Goal: Task Accomplishment & Management: Complete application form

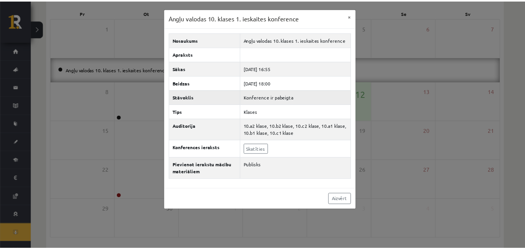
scroll to position [11, 0]
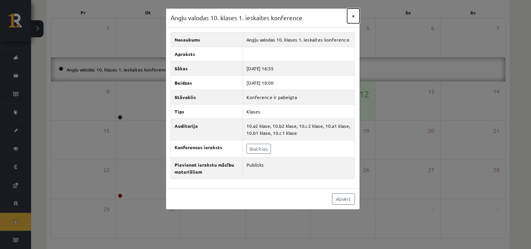
click at [354, 12] on button "×" at bounding box center [353, 16] width 12 height 15
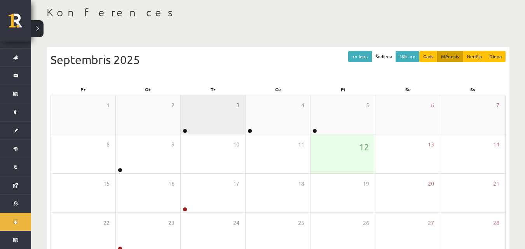
scroll to position [39, 0]
click at [212, 131] on div "3" at bounding box center [213, 115] width 65 height 39
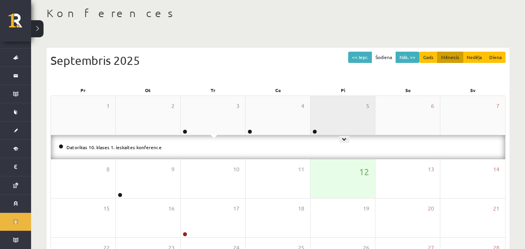
click at [340, 124] on div "5" at bounding box center [342, 115] width 65 height 39
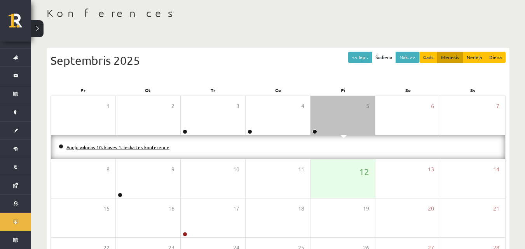
click at [131, 145] on link "Angļu valodas 10. klases 1. ieskaites konference" at bounding box center [117, 147] width 103 height 6
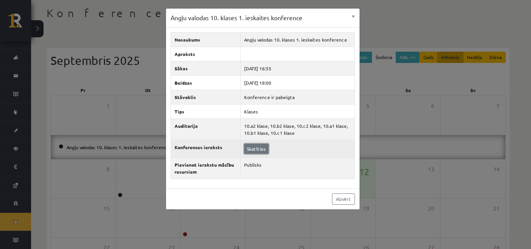
click at [246, 147] on link "Skatīties" at bounding box center [256, 149] width 24 height 10
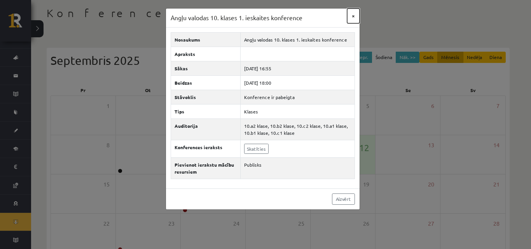
click at [352, 14] on button "×" at bounding box center [353, 16] width 12 height 15
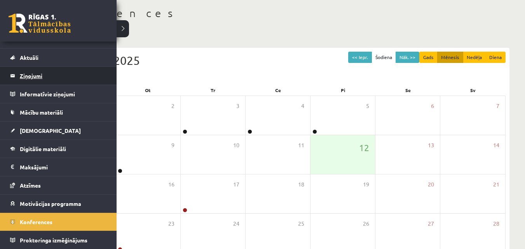
click at [61, 81] on legend "Ziņojumi 1" at bounding box center [63, 76] width 87 height 18
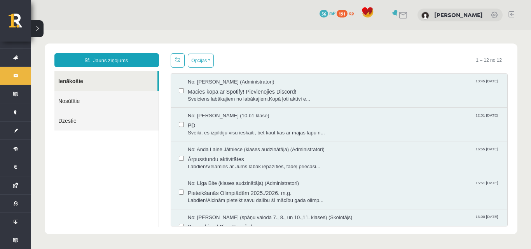
click at [247, 119] on span "No: Karloss Filips Filipsons (10.b1 klase)" at bounding box center [229, 115] width 82 height 7
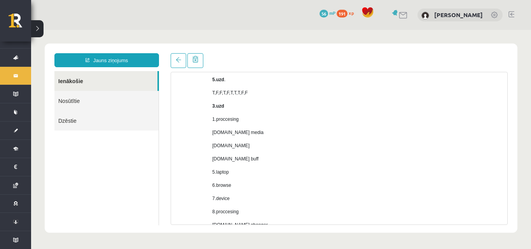
scroll to position [155, 0]
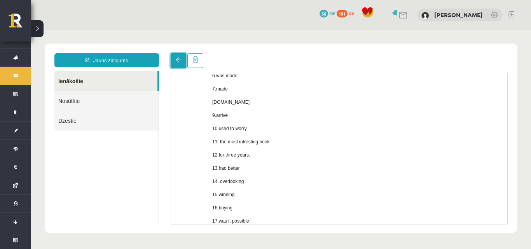
click at [178, 62] on span at bounding box center [178, 59] width 5 height 5
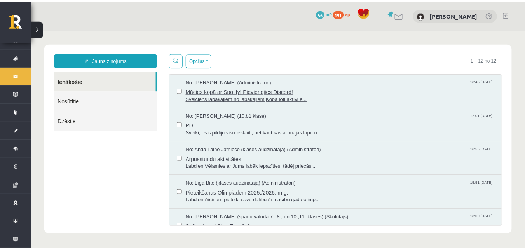
scroll to position [0, 0]
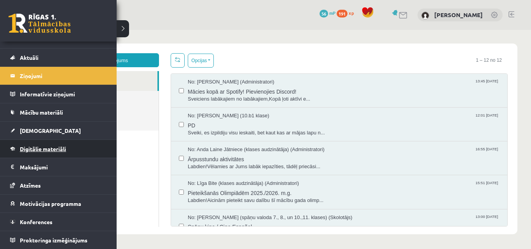
click at [45, 152] on link "Digitālie materiāli" at bounding box center [58, 149] width 97 height 18
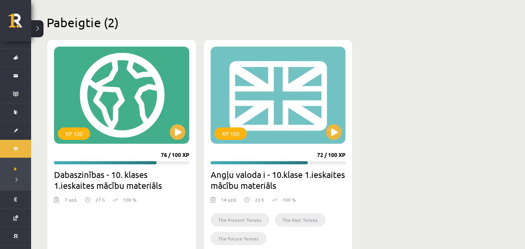
scroll to position [466, 0]
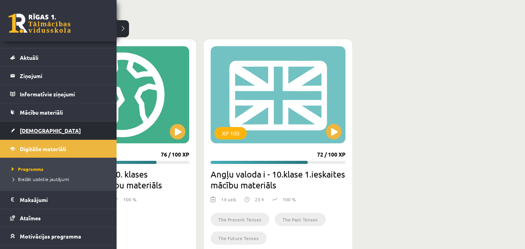
click at [38, 129] on span "[DEMOGRAPHIC_DATA]" at bounding box center [50, 130] width 61 height 7
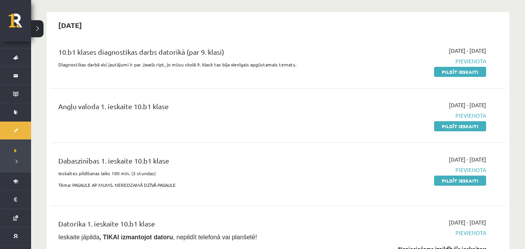
scroll to position [78, 0]
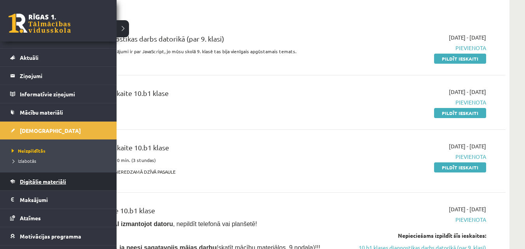
click at [51, 187] on link "Digitālie materiāli" at bounding box center [58, 182] width 97 height 18
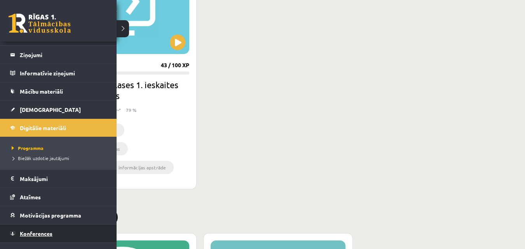
scroll to position [44, 0]
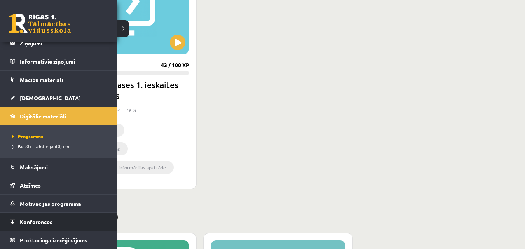
click at [35, 219] on span "Konferences" at bounding box center [36, 221] width 33 height 7
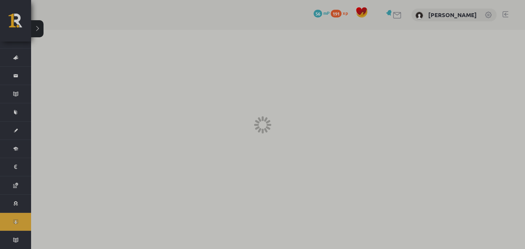
scroll to position [11, 0]
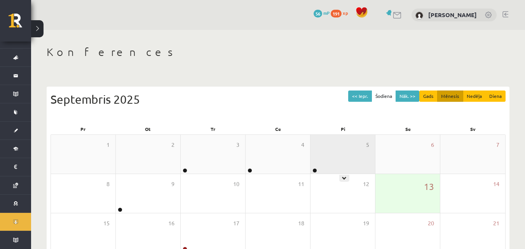
click at [344, 168] on div "5" at bounding box center [342, 154] width 65 height 39
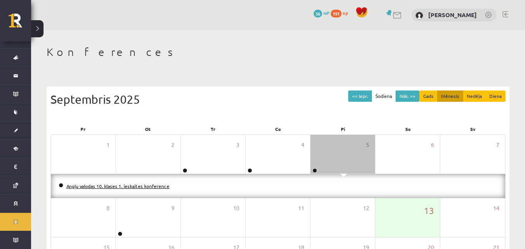
click at [113, 187] on link "Angļu valodas 10. klases 1. ieskaites konference" at bounding box center [117, 186] width 103 height 6
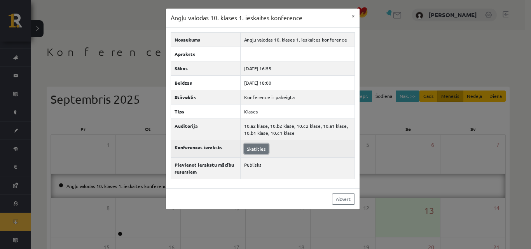
click at [260, 145] on link "Skatīties" at bounding box center [256, 149] width 24 height 10
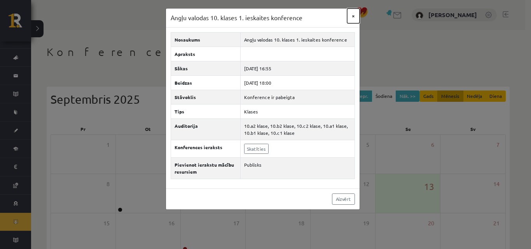
click at [352, 19] on button "×" at bounding box center [353, 16] width 12 height 15
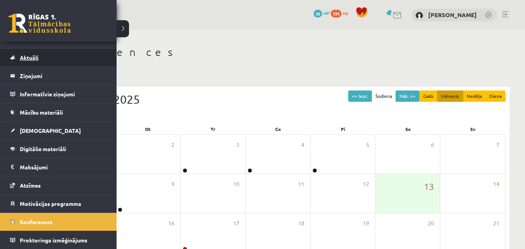
click at [35, 55] on span "Aktuāli" at bounding box center [29, 57] width 19 height 7
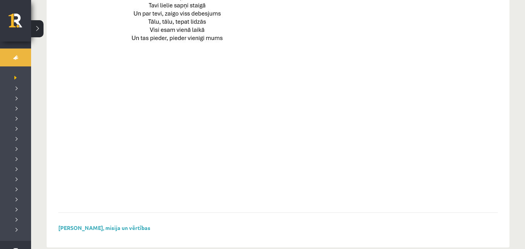
scroll to position [598, 0]
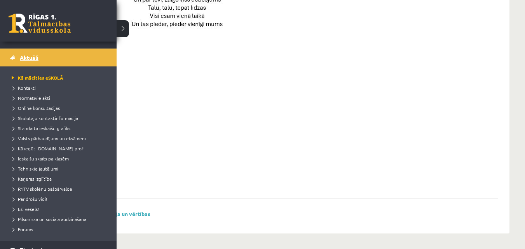
click at [44, 54] on link "Aktuāli" at bounding box center [58, 58] width 97 height 18
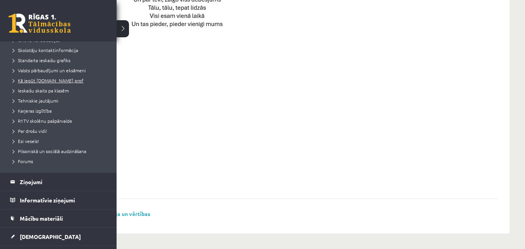
scroll to position [185, 0]
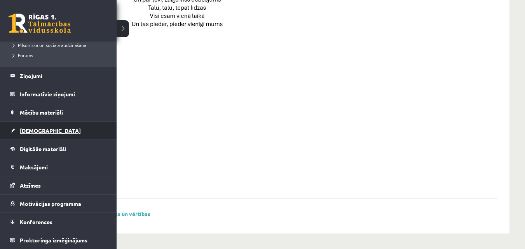
click at [41, 133] on span "[DEMOGRAPHIC_DATA]" at bounding box center [50, 130] width 61 height 7
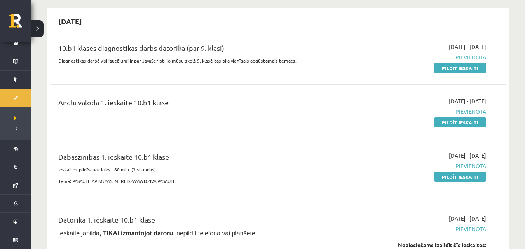
scroll to position [78, 0]
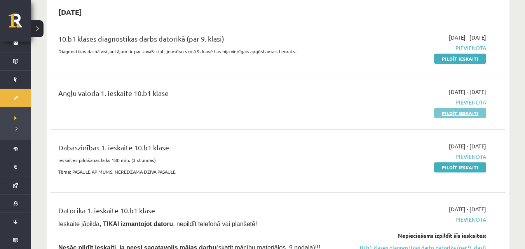
click at [449, 109] on link "Pildīt ieskaiti" at bounding box center [460, 113] width 52 height 10
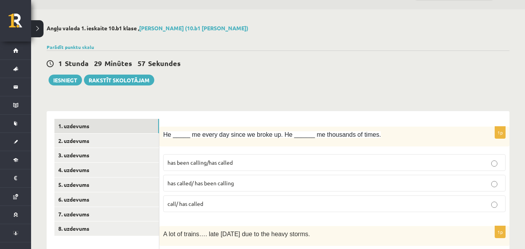
scroll to position [39, 0]
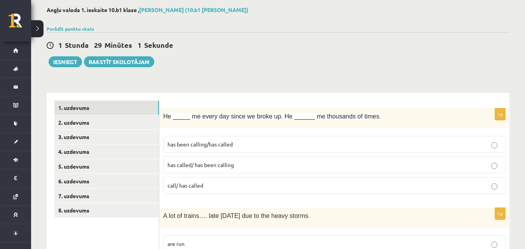
click at [242, 141] on p "has been calling/has called" at bounding box center [334, 144] width 334 height 8
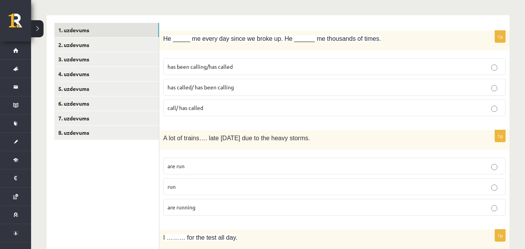
scroll to position [155, 0]
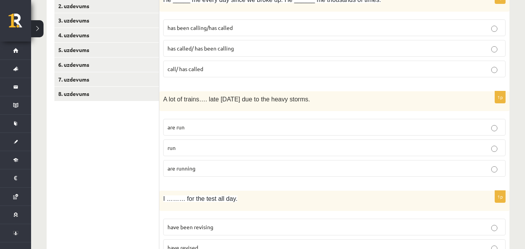
click at [187, 171] on span "are running" at bounding box center [181, 168] width 28 height 7
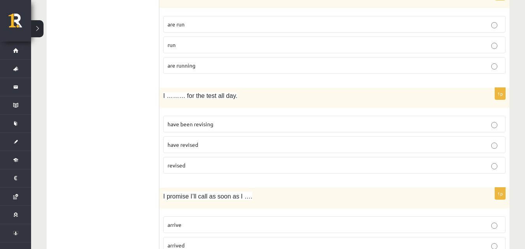
scroll to position [272, 0]
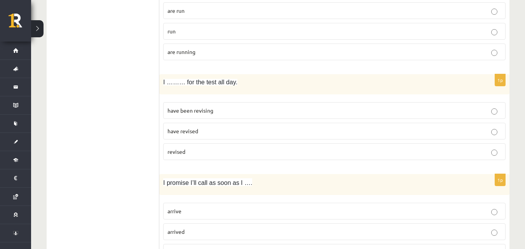
click at [211, 110] on span "have been revising" at bounding box center [190, 110] width 46 height 7
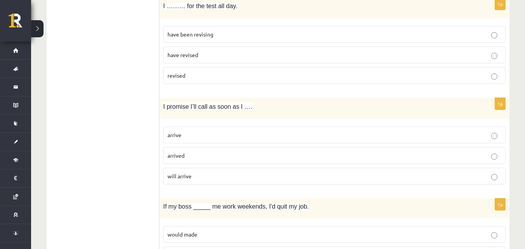
scroll to position [350, 0]
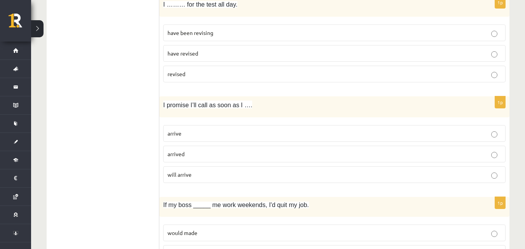
click at [221, 132] on p "arrive" at bounding box center [334, 133] width 334 height 8
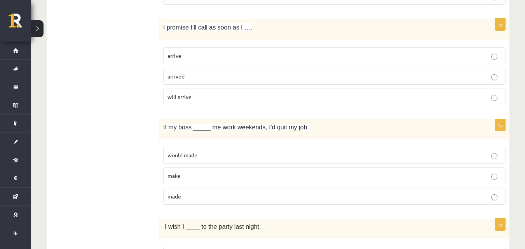
scroll to position [466, 0]
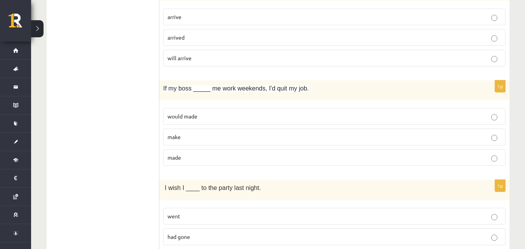
click at [202, 156] on p "made" at bounding box center [334, 157] width 334 height 8
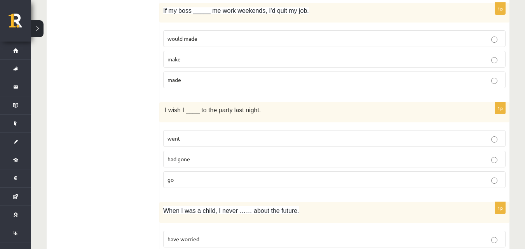
scroll to position [583, 0]
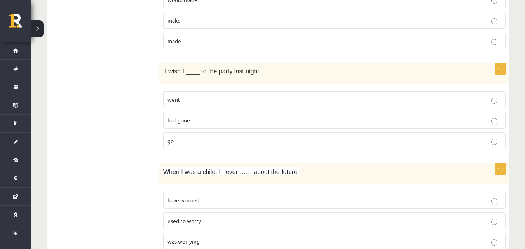
click at [214, 122] on p "had gone" at bounding box center [334, 120] width 334 height 8
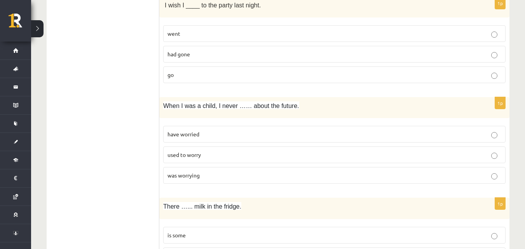
scroll to position [661, 0]
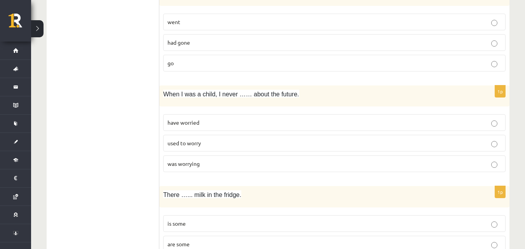
click at [223, 145] on p "used to worry" at bounding box center [334, 143] width 334 height 8
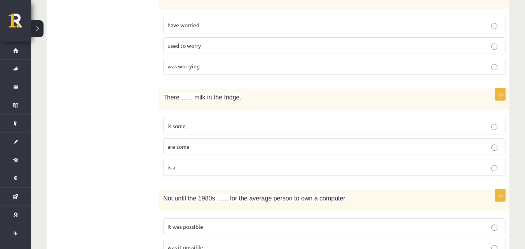
scroll to position [777, 0]
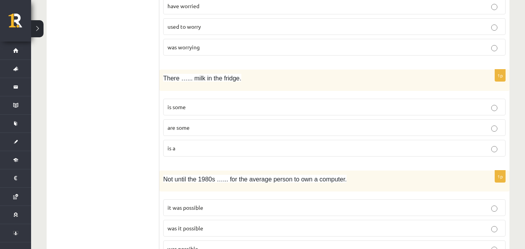
click at [196, 105] on p "is some" at bounding box center [334, 107] width 334 height 8
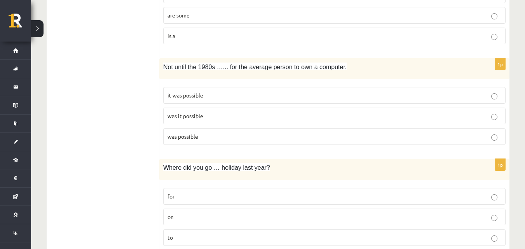
scroll to position [894, 0]
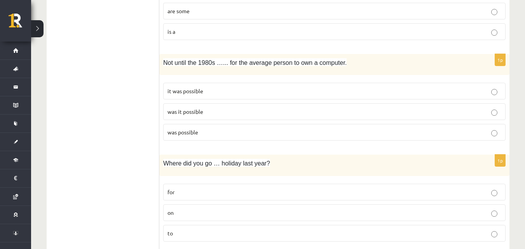
click at [218, 109] on p "was it possible" at bounding box center [334, 112] width 334 height 8
click at [221, 108] on p "was it possible" at bounding box center [334, 112] width 334 height 8
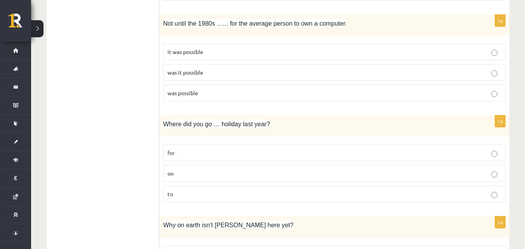
scroll to position [1010, 0]
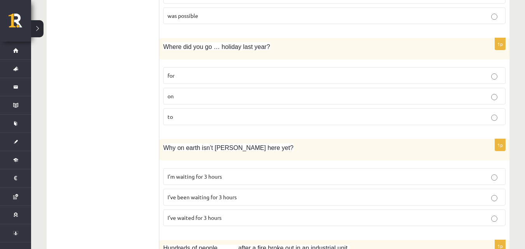
click at [221, 75] on p "for" at bounding box center [334, 75] width 334 height 8
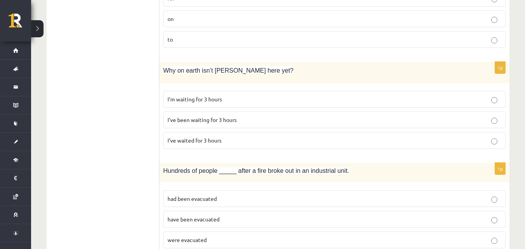
scroll to position [1088, 0]
click at [239, 115] on p "I’ve been waiting for 3 hours" at bounding box center [334, 119] width 334 height 8
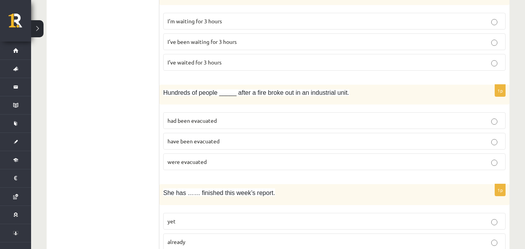
scroll to position [1205, 0]
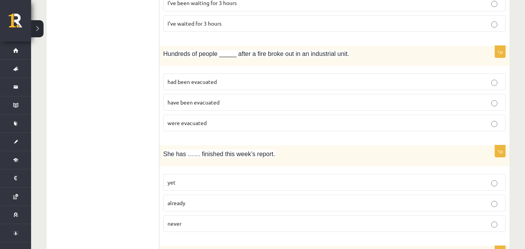
click at [235, 120] on p "were evacuated" at bounding box center [334, 123] width 334 height 8
click at [238, 83] on p "had been evacuated" at bounding box center [334, 82] width 334 height 8
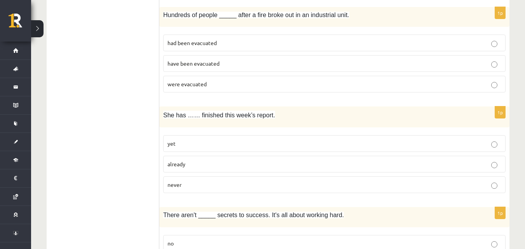
scroll to position [1282, 0]
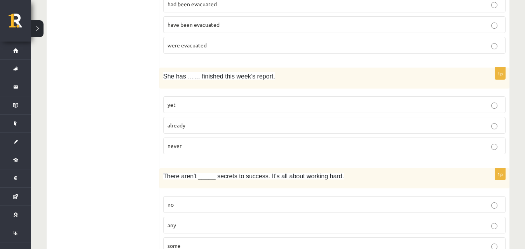
click at [198, 126] on p "already" at bounding box center [334, 125] width 334 height 8
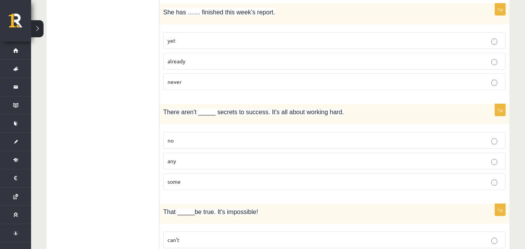
scroll to position [1360, 0]
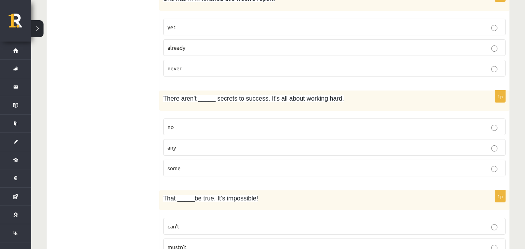
click at [246, 144] on p "any" at bounding box center [334, 147] width 334 height 8
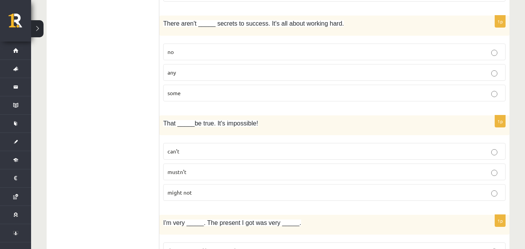
scroll to position [1477, 0]
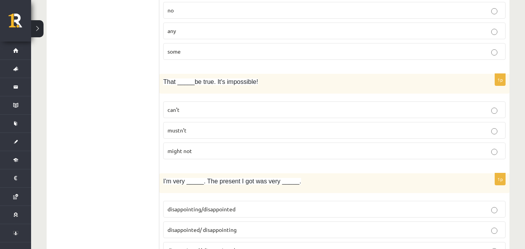
click at [209, 108] on p "can’t" at bounding box center [334, 110] width 334 height 8
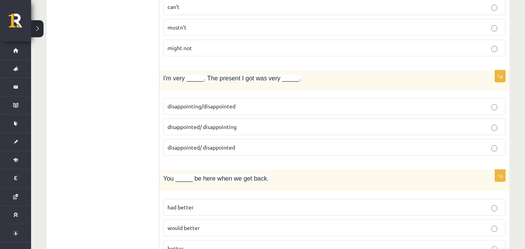
scroll to position [1593, 0]
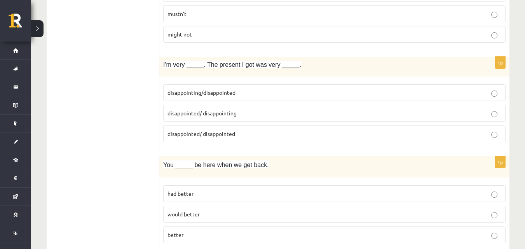
click at [244, 113] on p "disappointed/ disappointing" at bounding box center [334, 113] width 334 height 8
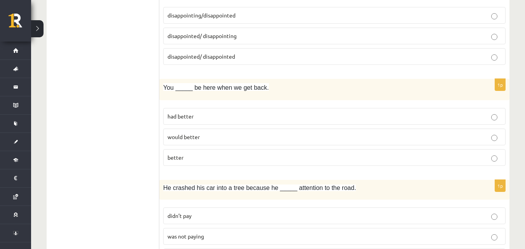
scroll to position [1671, 0]
click at [204, 156] on p "better" at bounding box center [334, 157] width 334 height 8
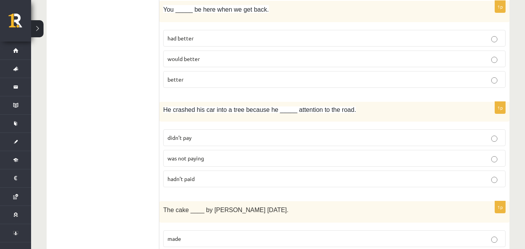
scroll to position [1787, 0]
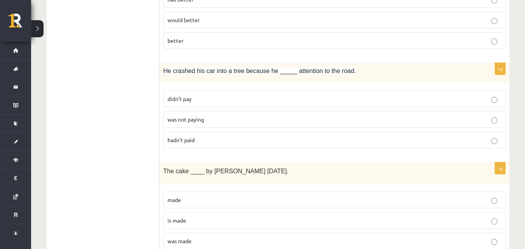
click at [243, 117] on p "was not paying" at bounding box center [334, 119] width 334 height 8
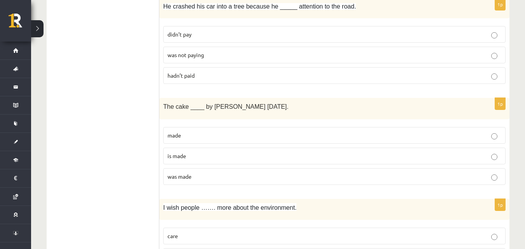
scroll to position [1865, 0]
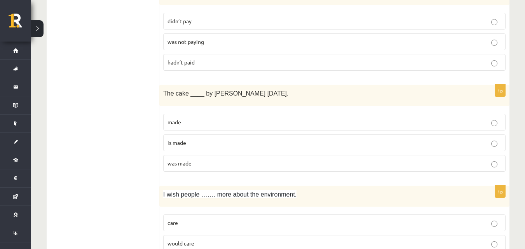
click at [204, 162] on p "was made" at bounding box center [334, 163] width 334 height 8
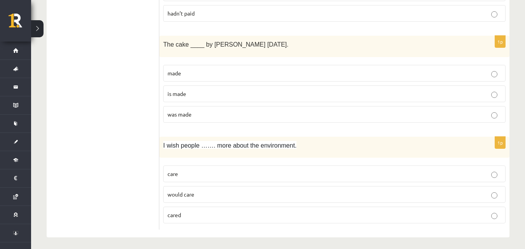
scroll to position [1918, 0]
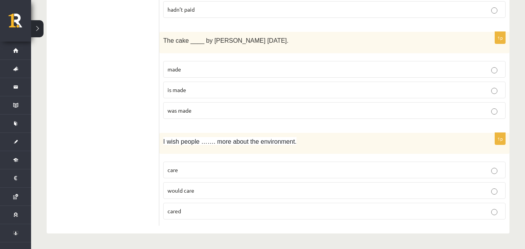
click at [205, 187] on p "would care" at bounding box center [334, 191] width 334 height 8
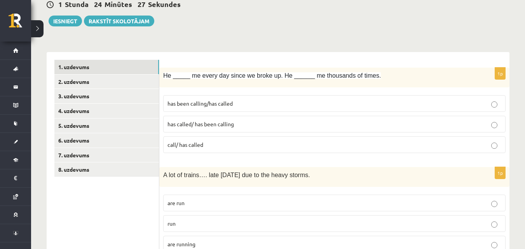
scroll to position [0, 0]
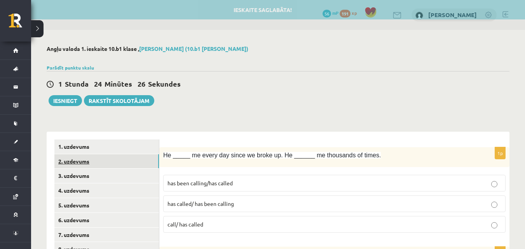
click at [115, 164] on link "2. uzdevums" at bounding box center [106, 161] width 105 height 14
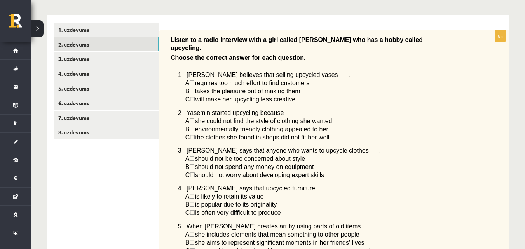
scroll to position [117, 0]
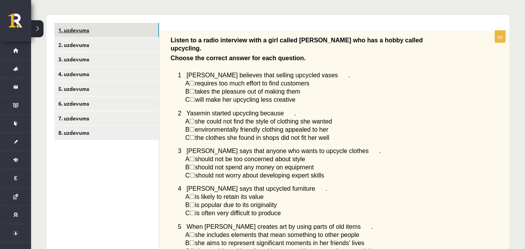
click at [108, 31] on link "1. uzdevums" at bounding box center [106, 30] width 105 height 14
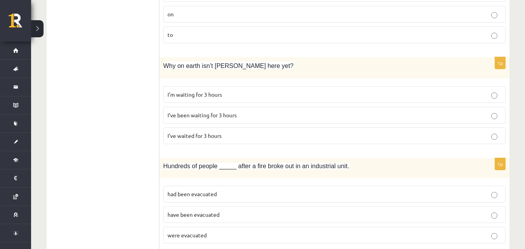
scroll to position [1127, 0]
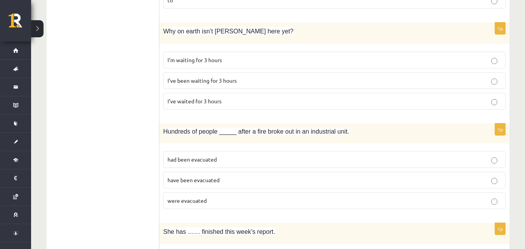
click at [237, 198] on p "were evacuated" at bounding box center [334, 201] width 334 height 8
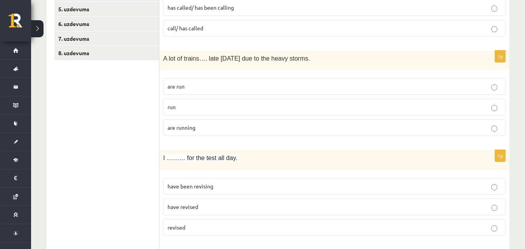
scroll to position [0, 0]
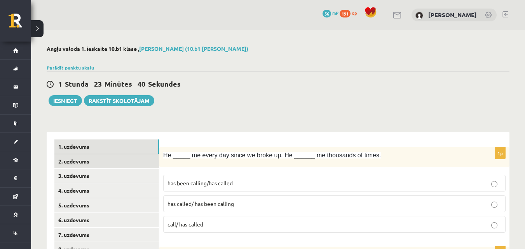
click at [121, 163] on link "2. uzdevums" at bounding box center [106, 161] width 105 height 14
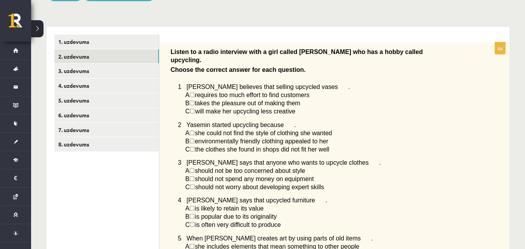
scroll to position [117, 0]
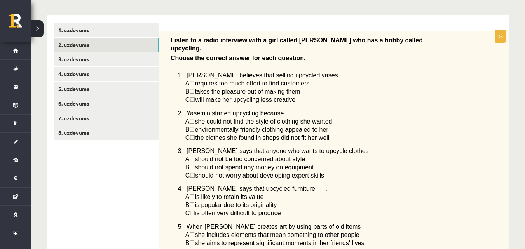
click at [508, 169] on div "Listen to a radio interview with a girl called Yasemin who has a hobby called u…" at bounding box center [334, 167] width 350 height 272
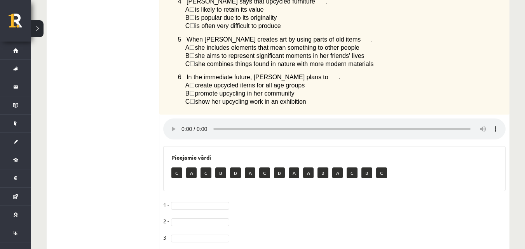
scroll to position [311, 0]
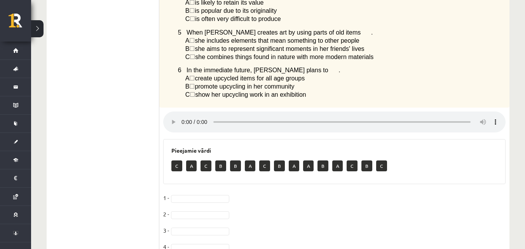
click at [520, 163] on div "Angļu valoda 1. ieskaite 10.b1 klase , Ketija Dzilna (10.b1 klase) Parādīt punk…" at bounding box center [278, 18] width 494 height 598
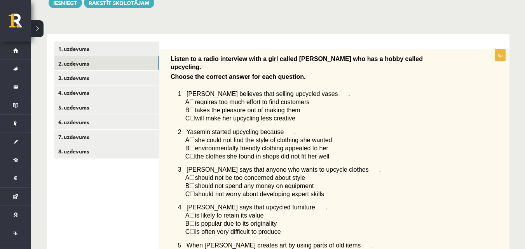
scroll to position [117, 0]
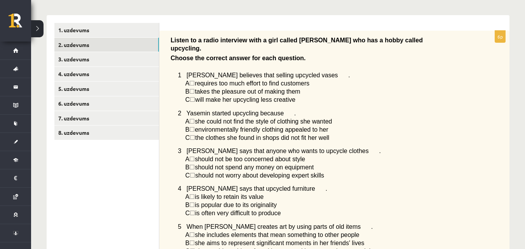
click at [194, 88] on span "☐" at bounding box center [191, 91] width 5 height 7
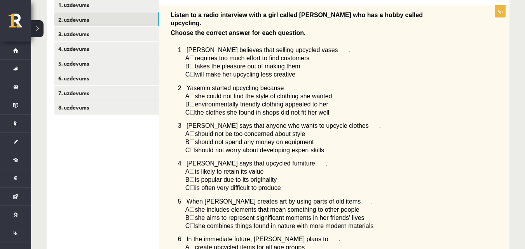
scroll to position [141, 0]
click at [195, 101] on span "☐" at bounding box center [191, 104] width 5 height 7
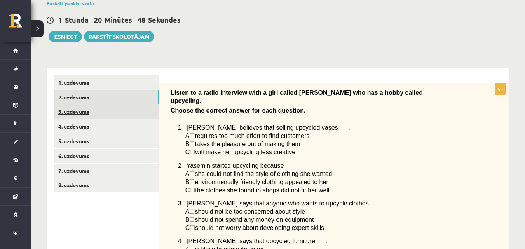
scroll to position [64, 0]
click at [124, 108] on link "3. uzdevums" at bounding box center [106, 112] width 105 height 14
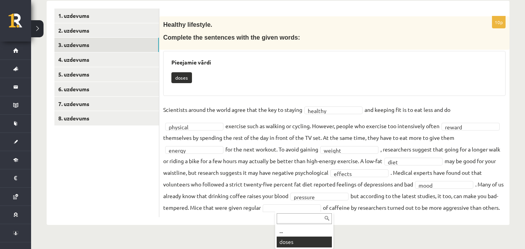
scroll to position [116, 0]
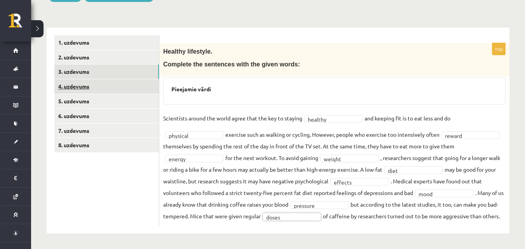
click at [124, 79] on link "4. uzdevums" at bounding box center [106, 86] width 105 height 14
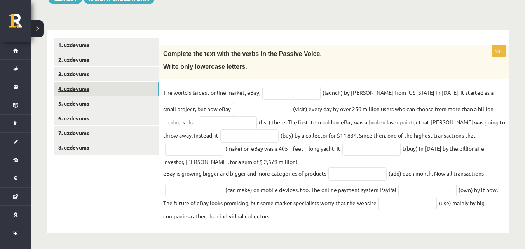
scroll to position [104, 0]
click at [306, 93] on input "text" at bounding box center [291, 93] width 58 height 13
type input "********"
click at [249, 110] on input "text" at bounding box center [262, 109] width 58 height 13
type input "**********"
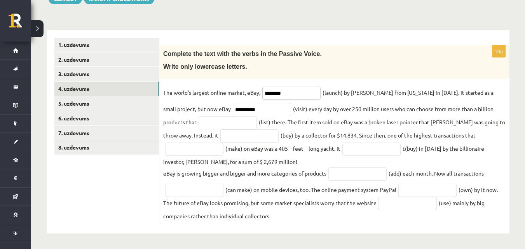
click at [266, 92] on input "********" at bounding box center [291, 93] width 58 height 13
type input "**********"
click at [199, 121] on input "text" at bounding box center [228, 122] width 58 height 13
type input "**********"
click at [220, 136] on input "text" at bounding box center [249, 135] width 58 height 13
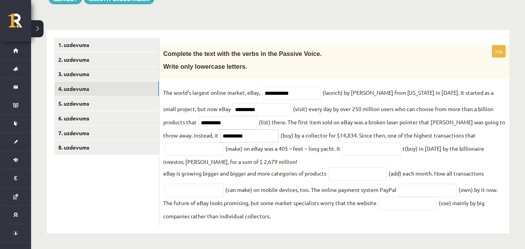
type input "**********"
click at [203, 151] on input "text" at bounding box center [194, 149] width 58 height 13
type input "********"
click at [360, 150] on input "text" at bounding box center [371, 149] width 58 height 13
type input "**********"
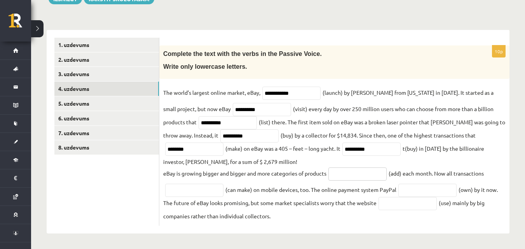
click at [351, 173] on input "text" at bounding box center [357, 173] width 58 height 13
type input "*********"
click at [200, 189] on input "text" at bounding box center [194, 190] width 58 height 13
type input "**********"
click at [418, 190] on input "text" at bounding box center [427, 190] width 58 height 13
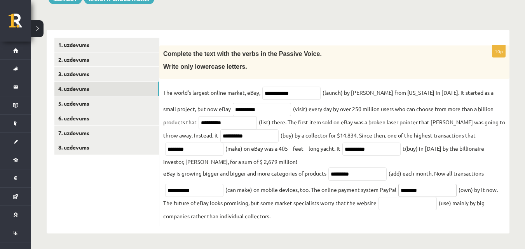
type input "********"
click at [422, 205] on input "text" at bounding box center [407, 203] width 58 height 13
type input "*******"
click at [94, 104] on link "5. uzdevums" at bounding box center [106, 103] width 105 height 14
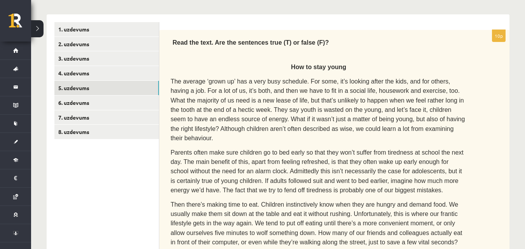
scroll to position [75, 0]
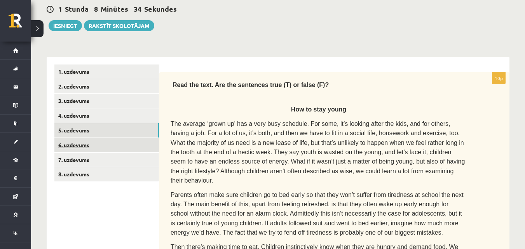
click at [119, 146] on link "6. uzdevums" at bounding box center [106, 145] width 105 height 14
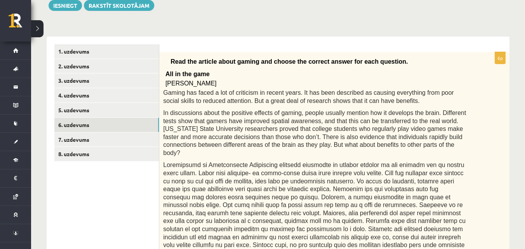
scroll to position [114, 0]
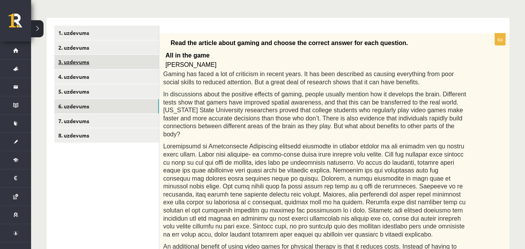
click at [140, 64] on link "3. uzdevums" at bounding box center [106, 62] width 105 height 14
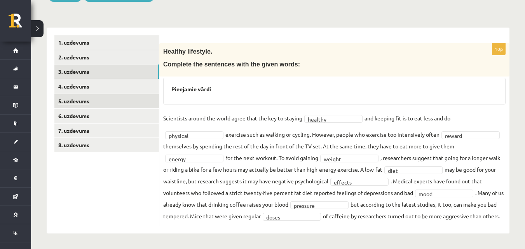
click at [127, 97] on link "5. uzdevums" at bounding box center [106, 101] width 105 height 14
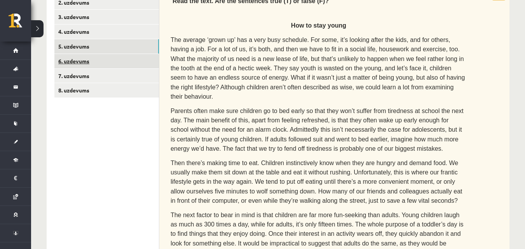
scroll to position [153, 0]
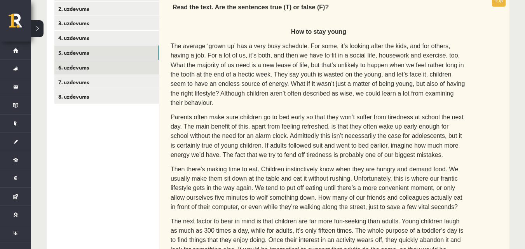
click at [129, 64] on link "6. uzdevums" at bounding box center [106, 67] width 105 height 14
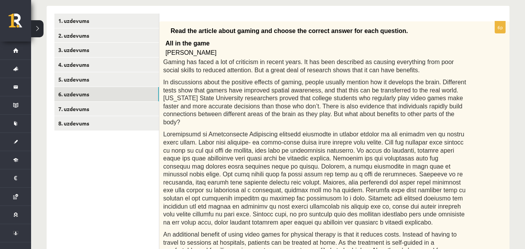
scroll to position [124, 0]
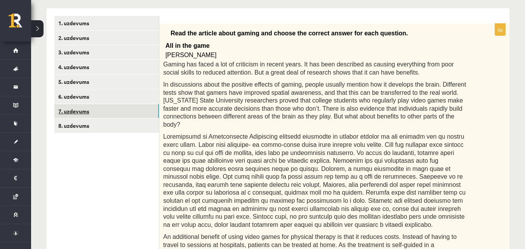
click at [79, 110] on link "7. uzdevums" at bounding box center [106, 111] width 105 height 14
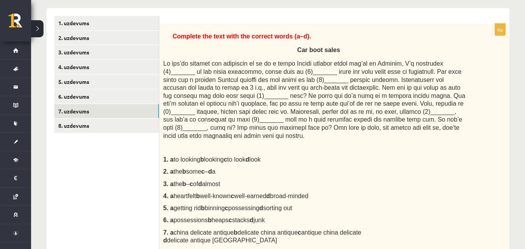
click at [443, 63] on span at bounding box center [314, 99] width 302 height 78
click at [108, 122] on link "8. uzdevums" at bounding box center [106, 126] width 105 height 14
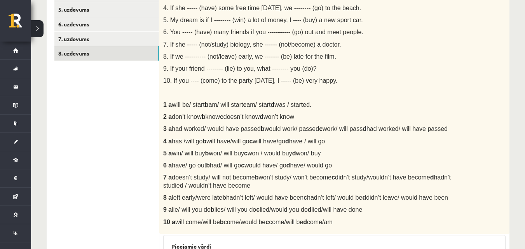
scroll to position [162, 0]
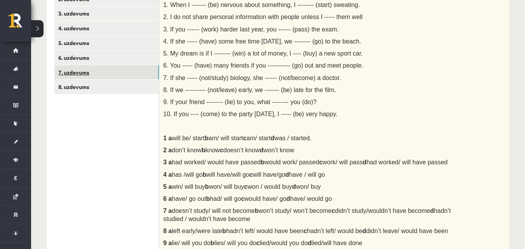
click at [153, 78] on link "7. uzdevums" at bounding box center [106, 72] width 105 height 14
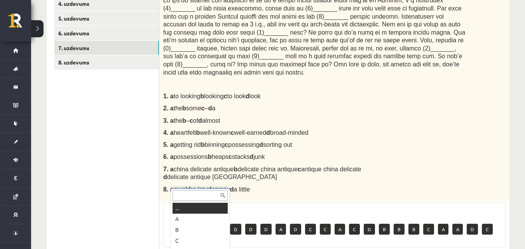
scroll to position [342, 0]
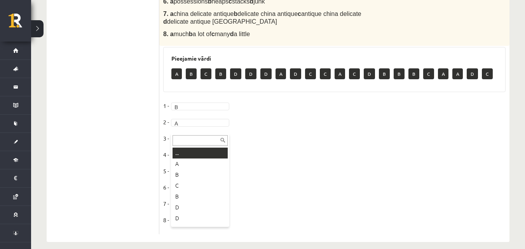
click at [186, 140] on input "text" at bounding box center [200, 140] width 55 height 11
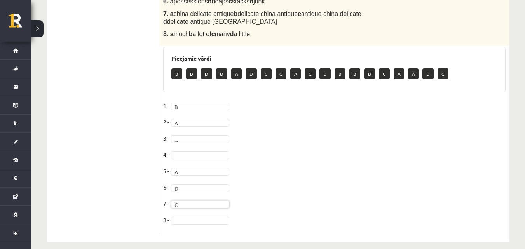
click at [193, 218] on fieldset "1 - B * 2 - A * 3 - ... 4 - 5 - A * 6 - D * 7 - C * 8 -" at bounding box center [334, 165] width 342 height 131
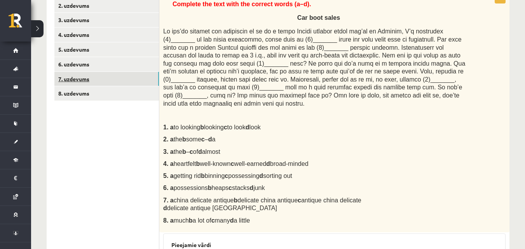
scroll to position [148, 0]
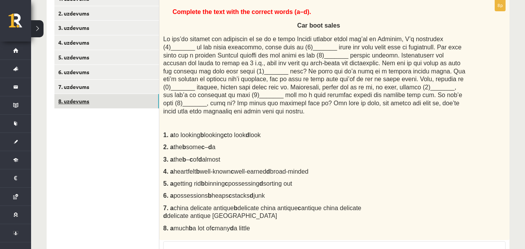
click at [99, 104] on link "8. uzdevums" at bounding box center [106, 101] width 105 height 14
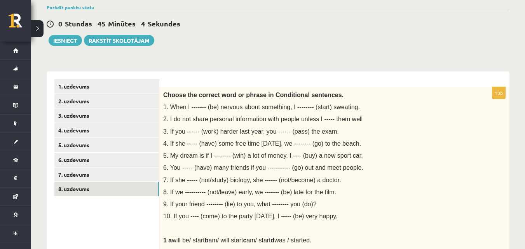
scroll to position [37, 0]
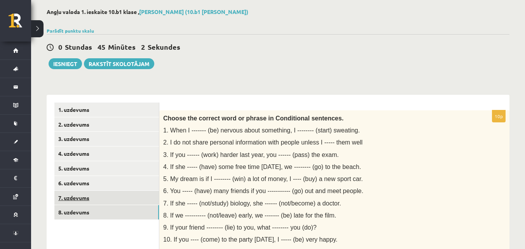
click at [123, 199] on link "7. uzdevums" at bounding box center [106, 198] width 105 height 14
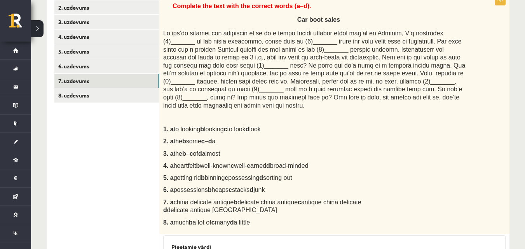
scroll to position [148, 0]
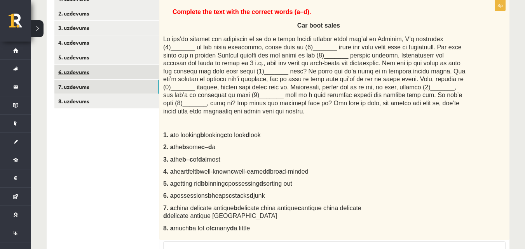
click at [106, 71] on link "6. uzdevums" at bounding box center [106, 72] width 105 height 14
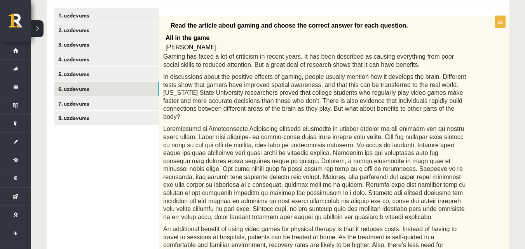
scroll to position [46, 0]
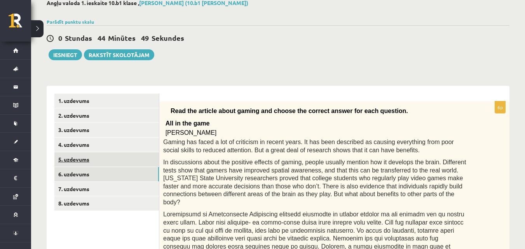
click at [132, 164] on link "5. uzdevums" at bounding box center [106, 159] width 105 height 14
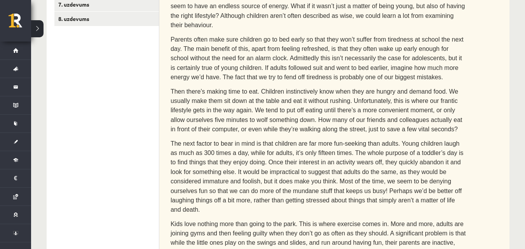
scroll to position [75, 0]
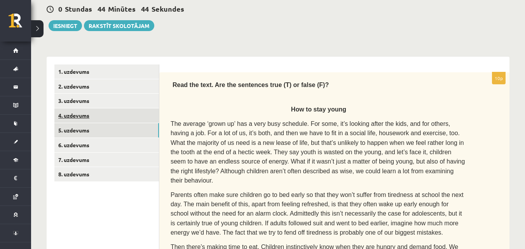
click at [157, 110] on link "4. uzdevums" at bounding box center [106, 115] width 105 height 14
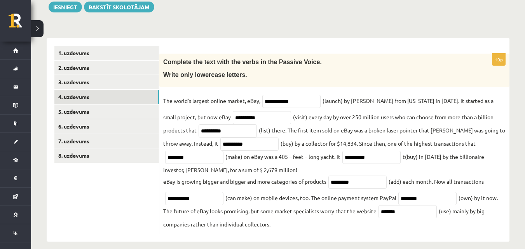
scroll to position [104, 0]
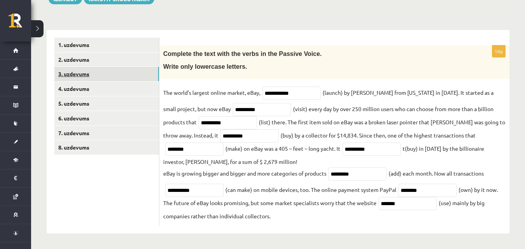
click at [128, 70] on link "3. uzdevums" at bounding box center [106, 74] width 105 height 14
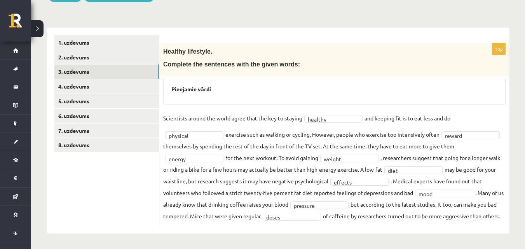
scroll to position [116, 0]
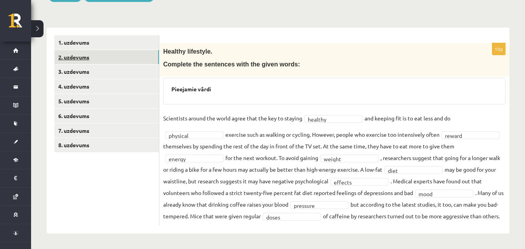
click at [129, 50] on link "2. uzdevums" at bounding box center [106, 57] width 105 height 14
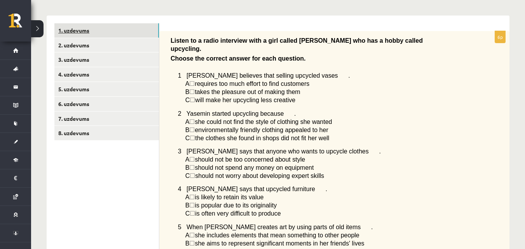
click at [118, 30] on link "1. uzdevums" at bounding box center [106, 30] width 105 height 14
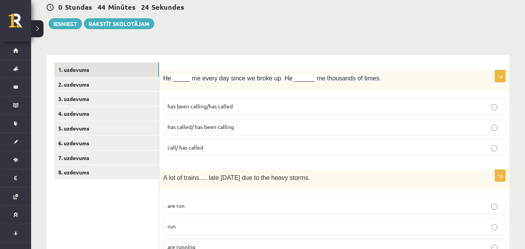
scroll to position [78, 0]
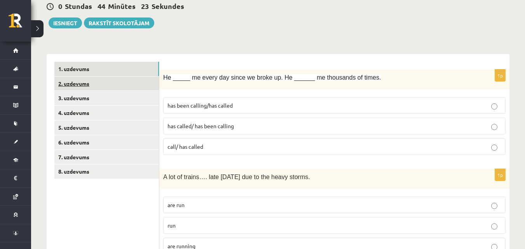
click at [120, 84] on link "2. uzdevums" at bounding box center [106, 84] width 105 height 14
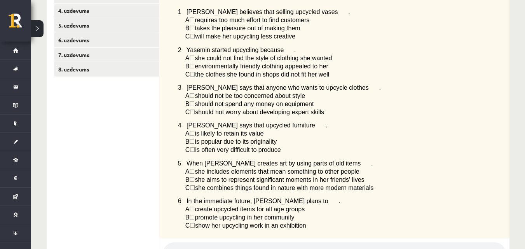
scroll to position [180, 0]
click at [160, 140] on div "Listen to a radio interview with a girl called Yasemin who has a hobby called u…" at bounding box center [334, 103] width 350 height 272
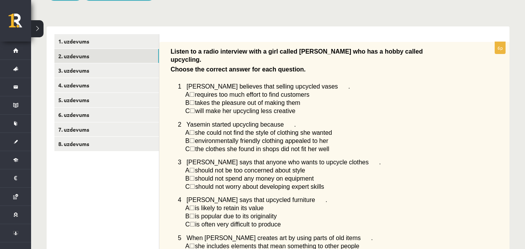
scroll to position [25, 0]
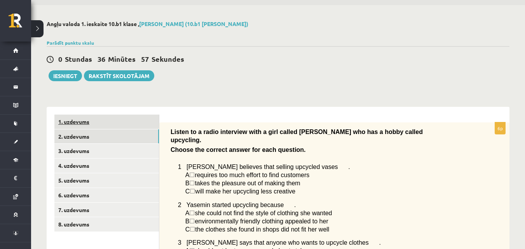
click at [92, 122] on link "1. uzdevums" at bounding box center [106, 122] width 105 height 14
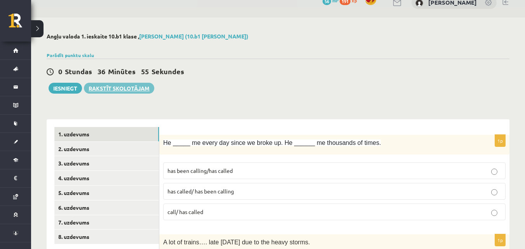
scroll to position [0, 0]
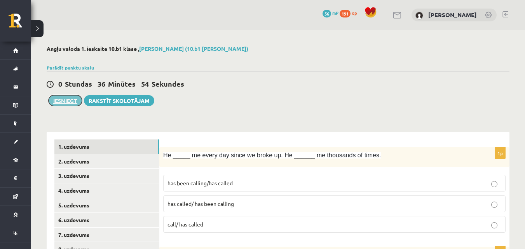
click at [60, 100] on button "Iesniegt" at bounding box center [65, 100] width 33 height 11
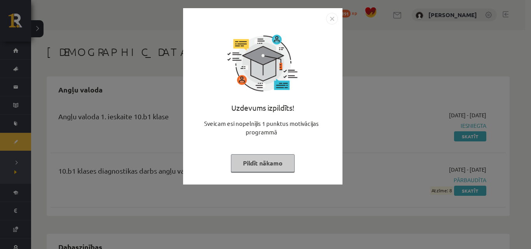
click at [264, 161] on button "Pildīt nākamo" at bounding box center [263, 163] width 64 height 18
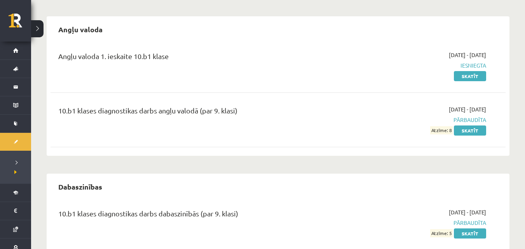
scroll to position [47, 0]
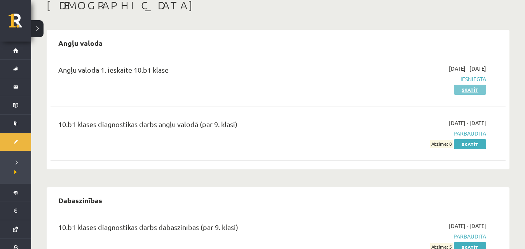
click at [468, 89] on link "Skatīt" at bounding box center [470, 90] width 32 height 10
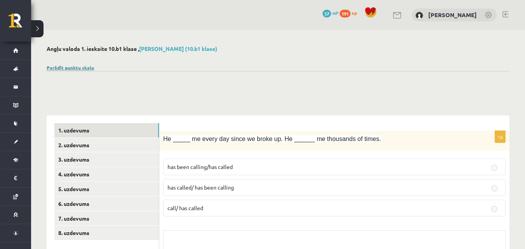
click at [56, 65] on link "Parādīt punktu skalu" at bounding box center [70, 68] width 47 height 6
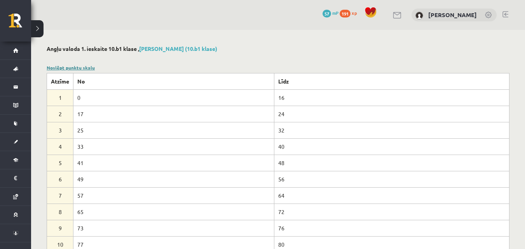
click at [56, 65] on link "Noslēpt punktu skalu" at bounding box center [71, 68] width 48 height 6
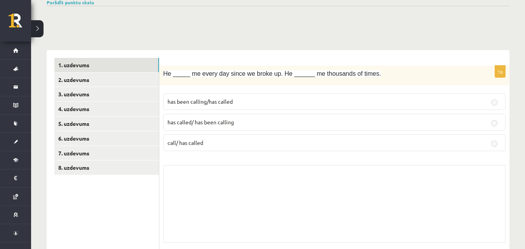
scroll to position [155, 0]
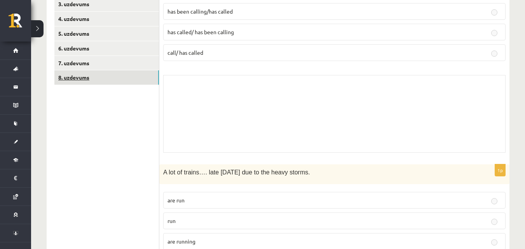
click at [104, 75] on link "8. uzdevums" at bounding box center [106, 77] width 105 height 14
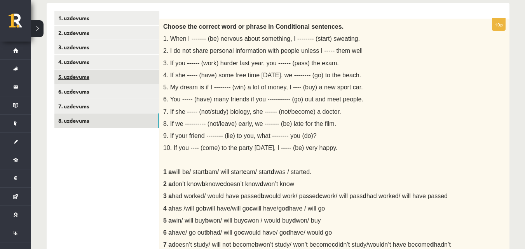
scroll to position [0, 0]
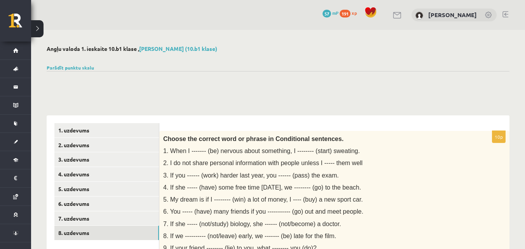
click at [34, 32] on button at bounding box center [37, 28] width 12 height 17
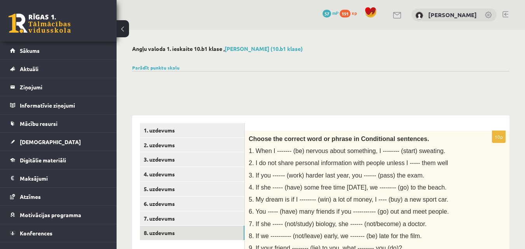
click at [119, 27] on button at bounding box center [123, 28] width 12 height 17
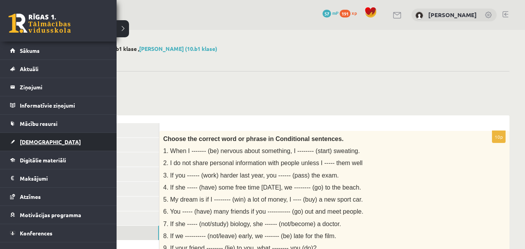
click at [30, 137] on link "[DEMOGRAPHIC_DATA]" at bounding box center [58, 142] width 97 height 18
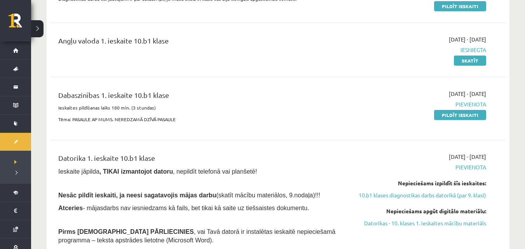
scroll to position [117, 0]
